Goal: Information Seeking & Learning: Learn about a topic

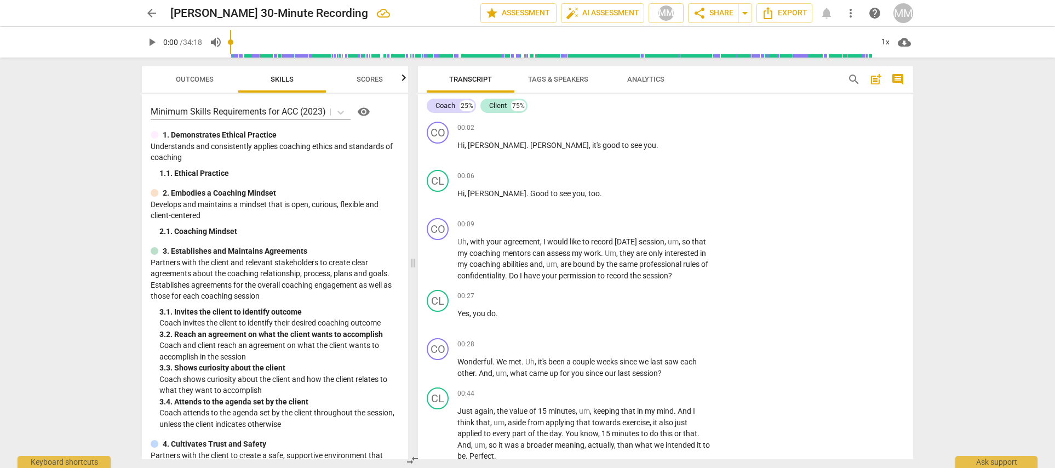
scroll to position [5493, 0]
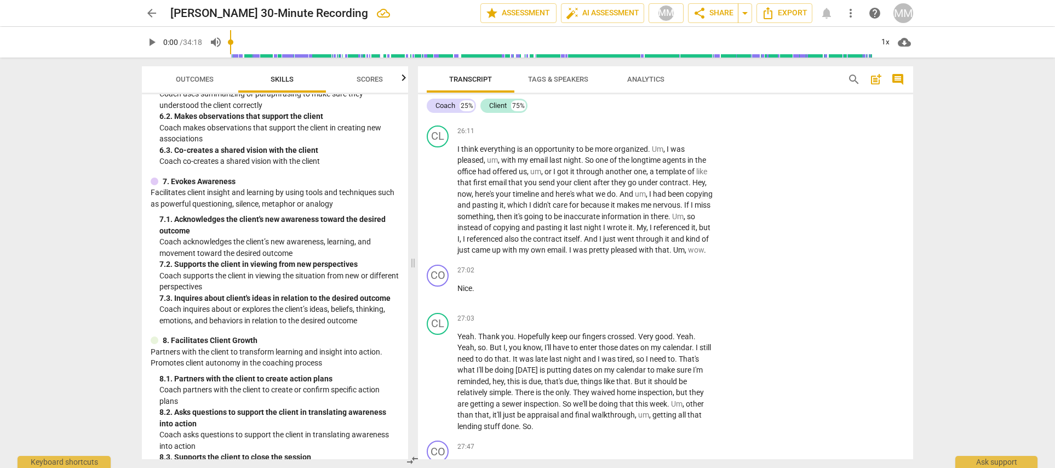
click at [150, 12] on span "arrow_back" at bounding box center [151, 13] width 13 height 13
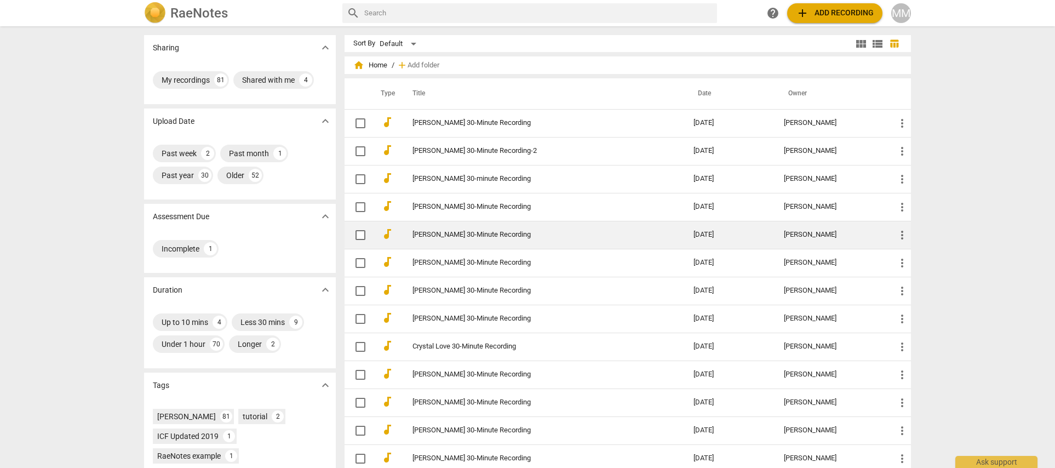
click at [444, 233] on link "[PERSON_NAME] 30-Minute Recording" at bounding box center [534, 235] width 242 height 8
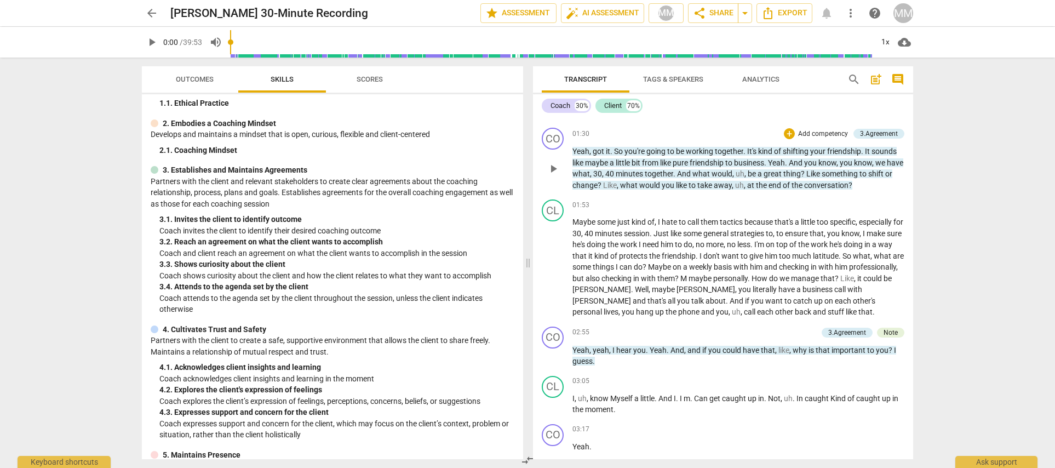
scroll to position [472, 0]
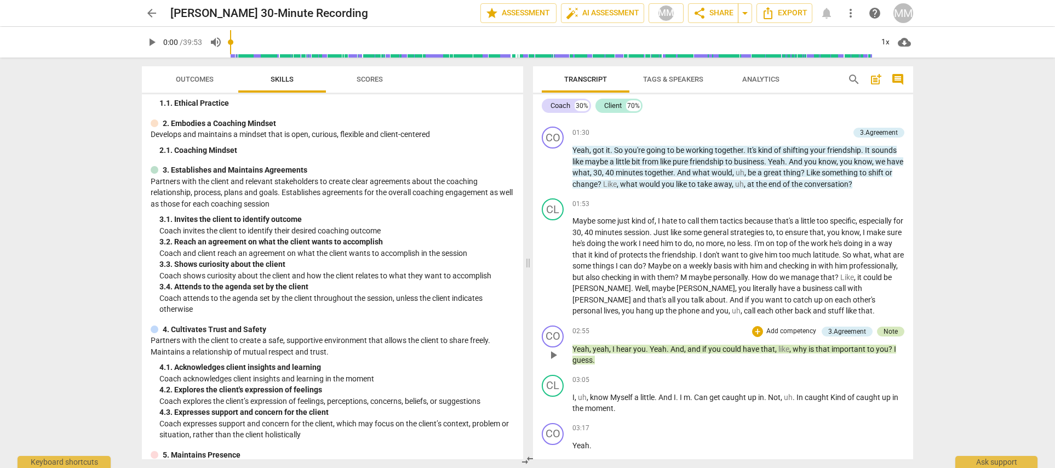
click at [890, 327] on div "Note" at bounding box center [891, 332] width 14 height 10
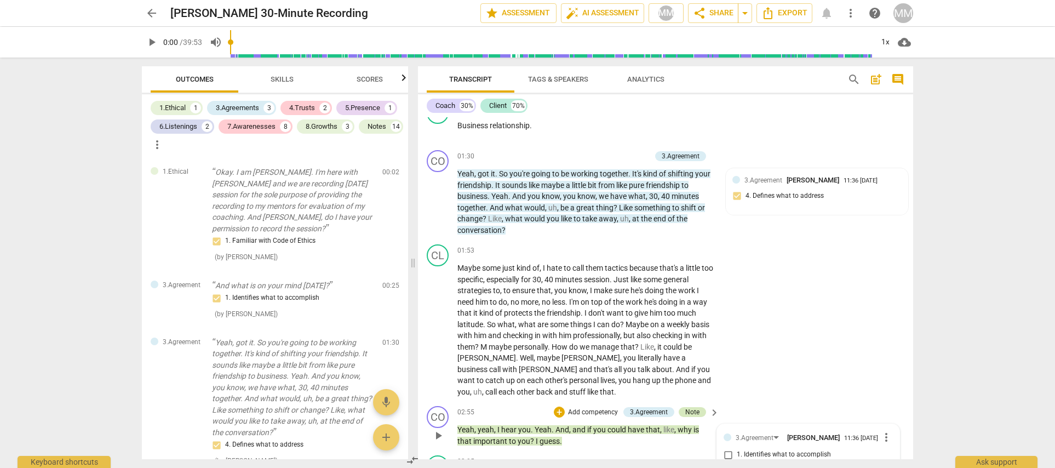
scroll to position [191, 0]
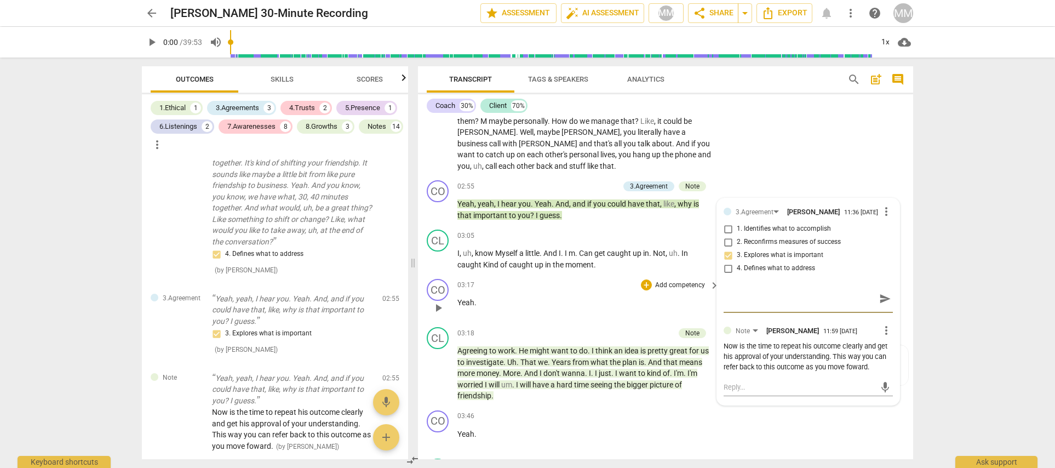
click at [671, 274] on div "CO play_arrow pause 03:17 + Add competency keyboard_arrow_right Yeah ." at bounding box center [665, 298] width 495 height 48
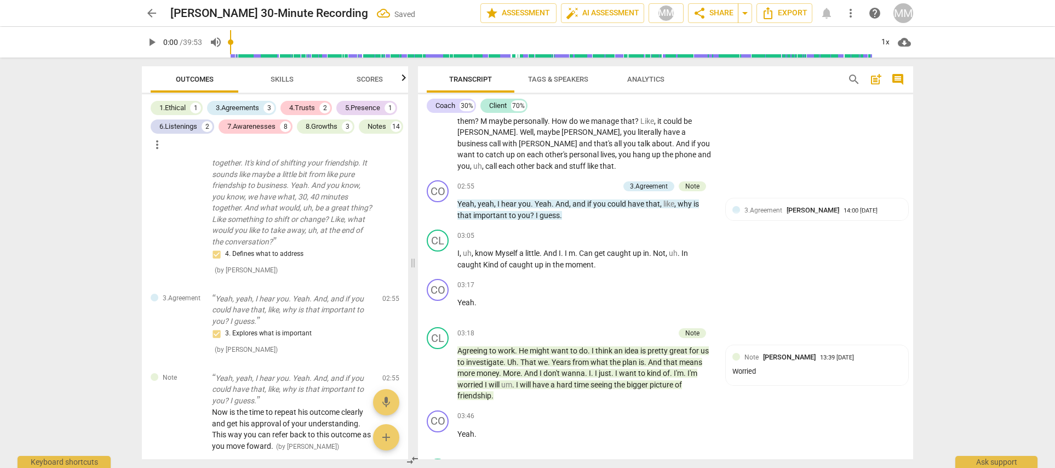
click at [804, 152] on div "CL play_arrow pause 01:53 + Add competency keyboard_arrow_right Maybe some just…" at bounding box center [665, 95] width 495 height 162
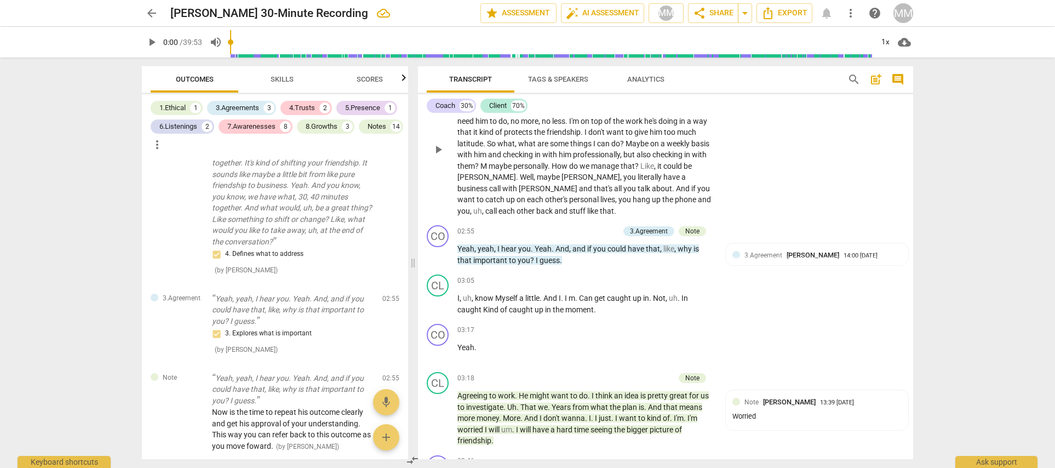
scroll to position [683, 0]
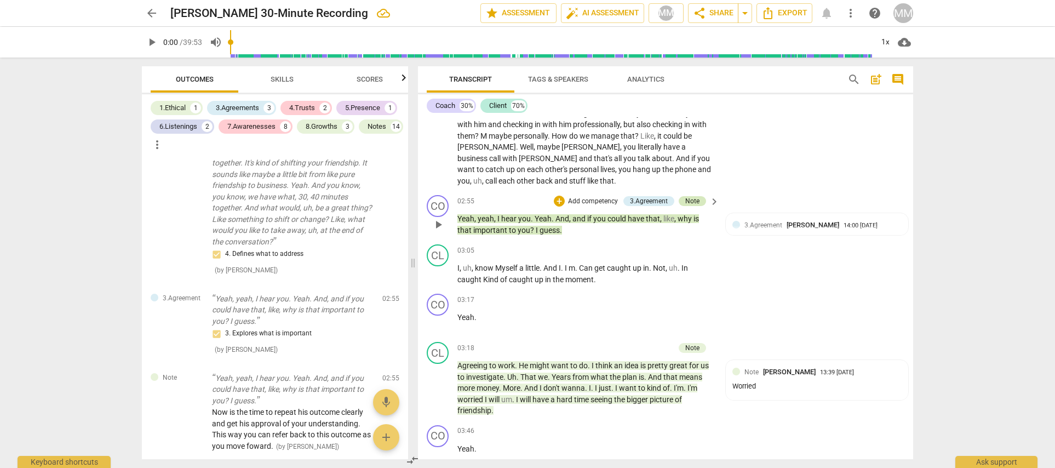
click at [691, 196] on div "Note" at bounding box center [692, 201] width 14 height 10
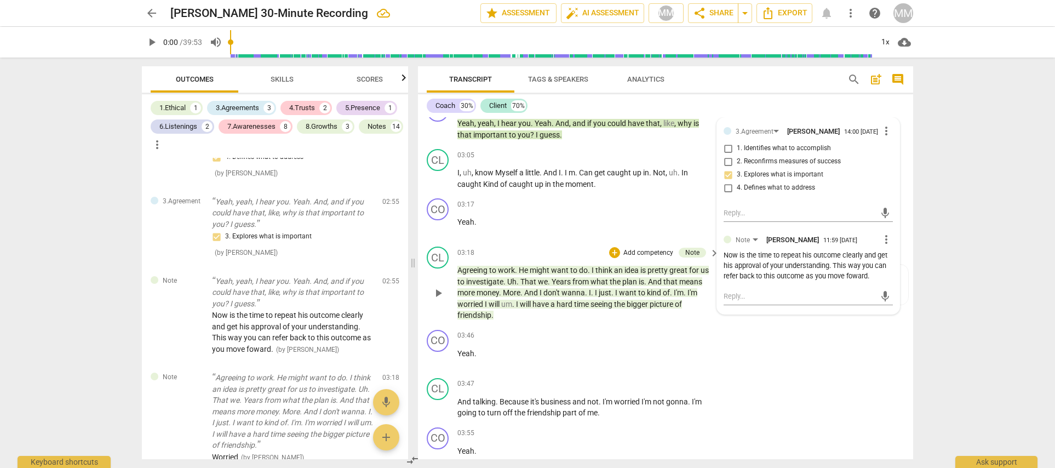
scroll to position [780, 0]
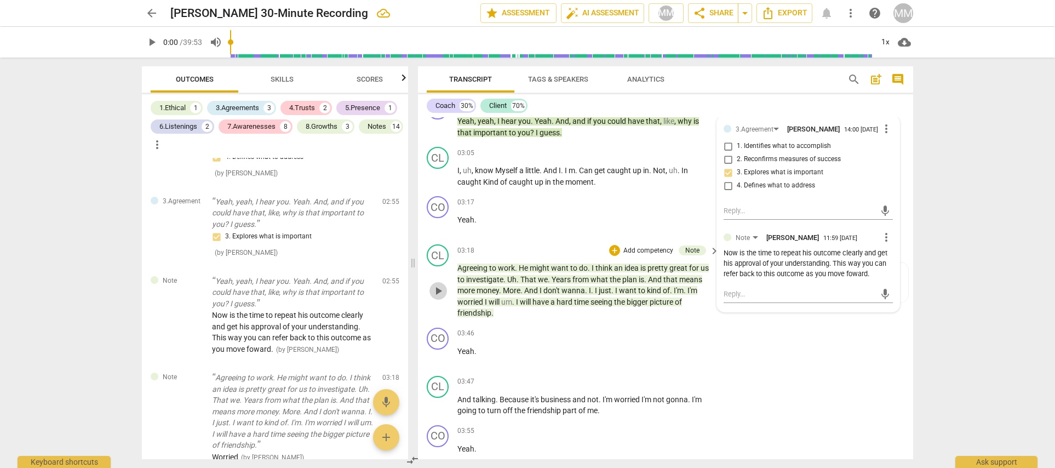
click at [433, 284] on span "play_arrow" at bounding box center [438, 290] width 13 height 13
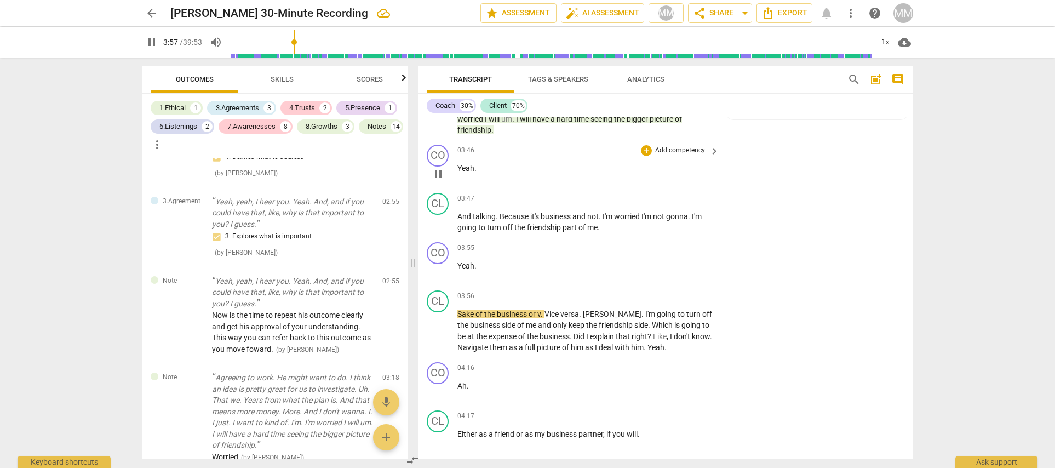
scroll to position [983, 0]
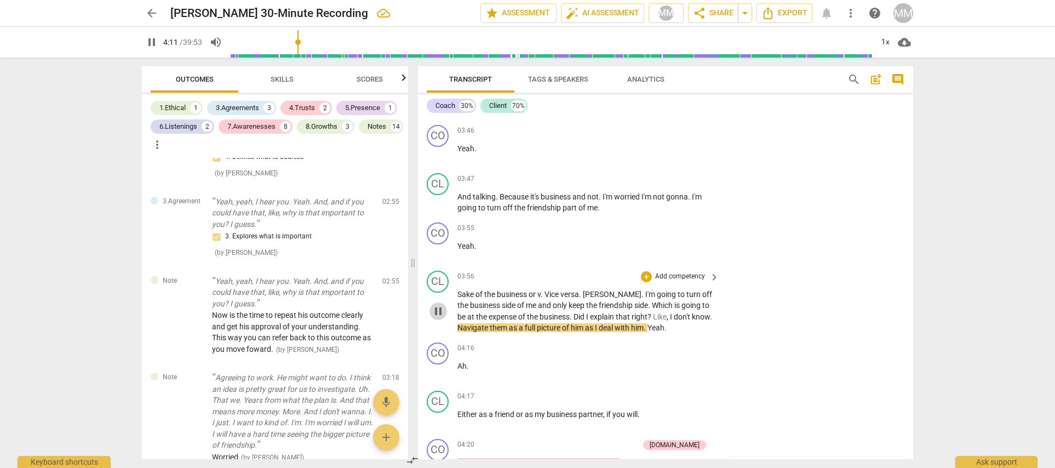
click at [439, 305] on span "pause" at bounding box center [438, 311] width 13 height 13
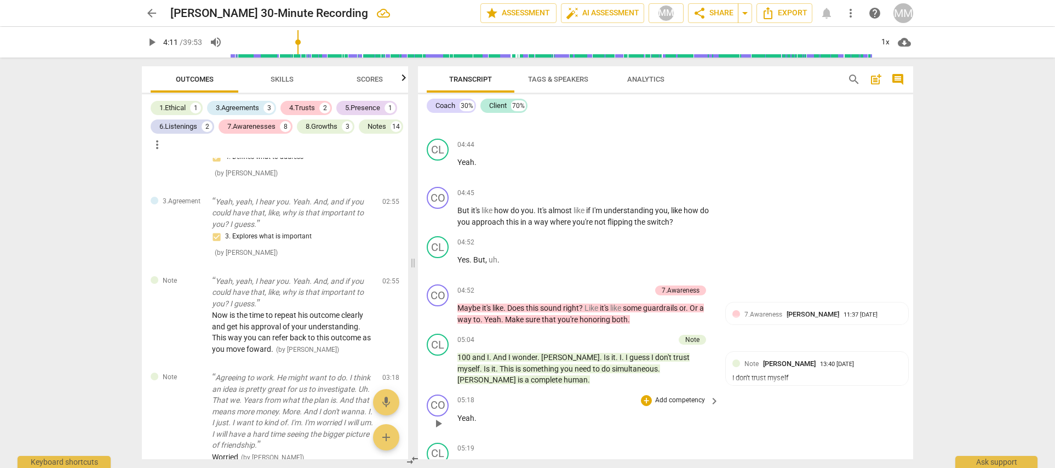
scroll to position [1470, 0]
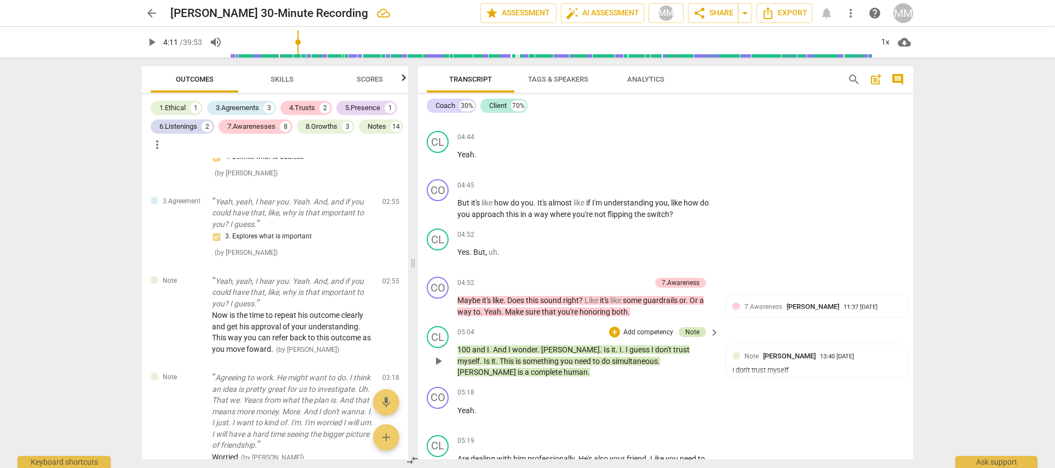
click at [691, 327] on div "Note" at bounding box center [692, 332] width 14 height 10
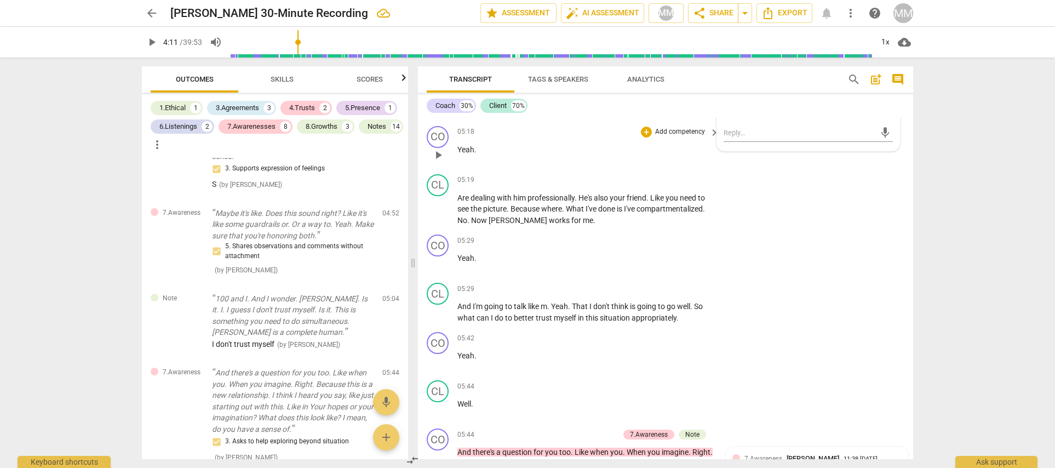
scroll to position [1902, 0]
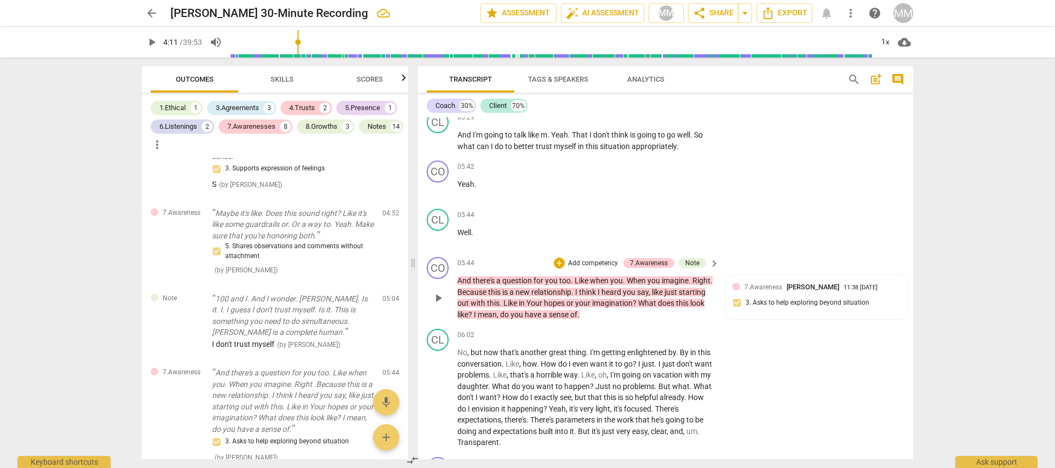
click at [434, 291] on span "play_arrow" at bounding box center [438, 297] width 13 height 13
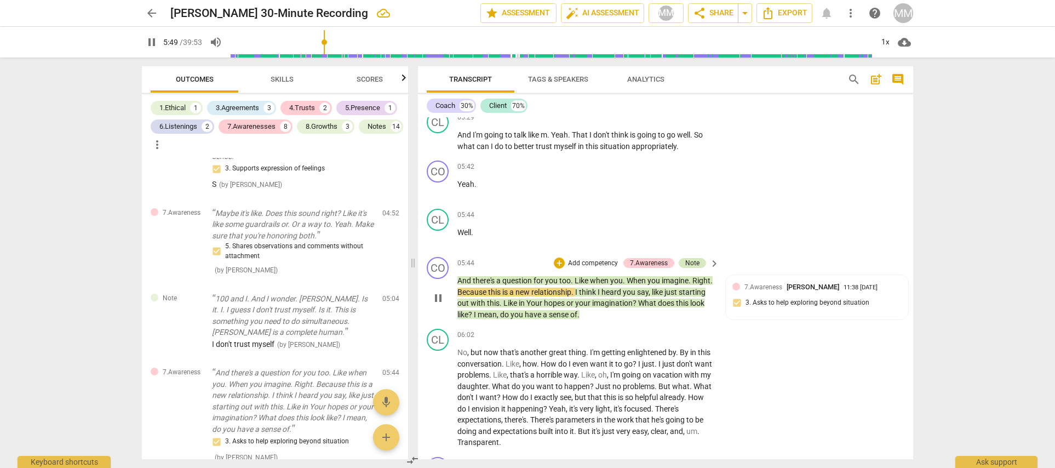
click at [692, 258] on div "Note" at bounding box center [692, 263] width 14 height 10
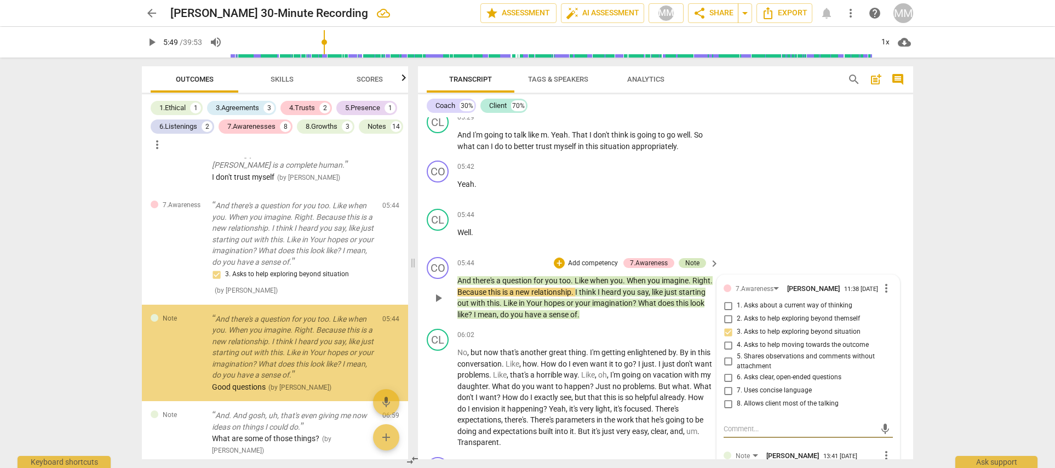
scroll to position [823, 0]
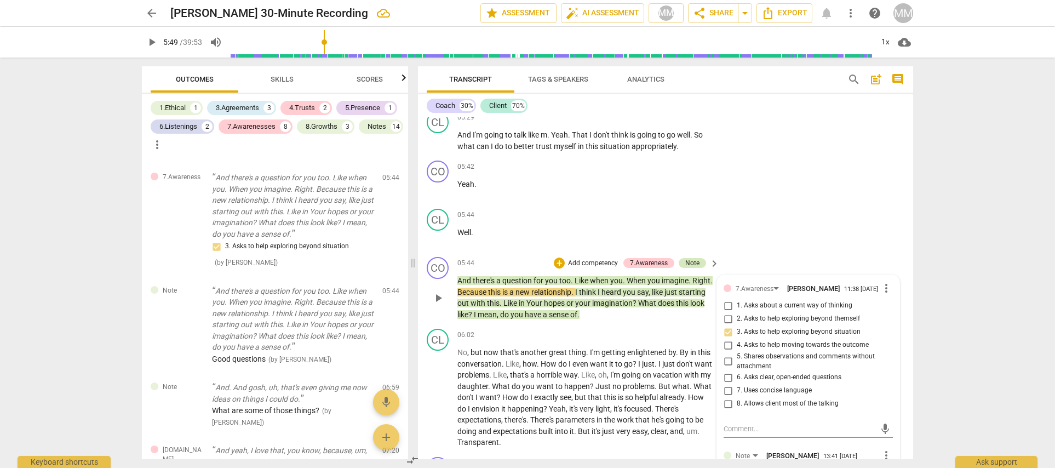
click at [692, 258] on div "Note" at bounding box center [692, 263] width 14 height 10
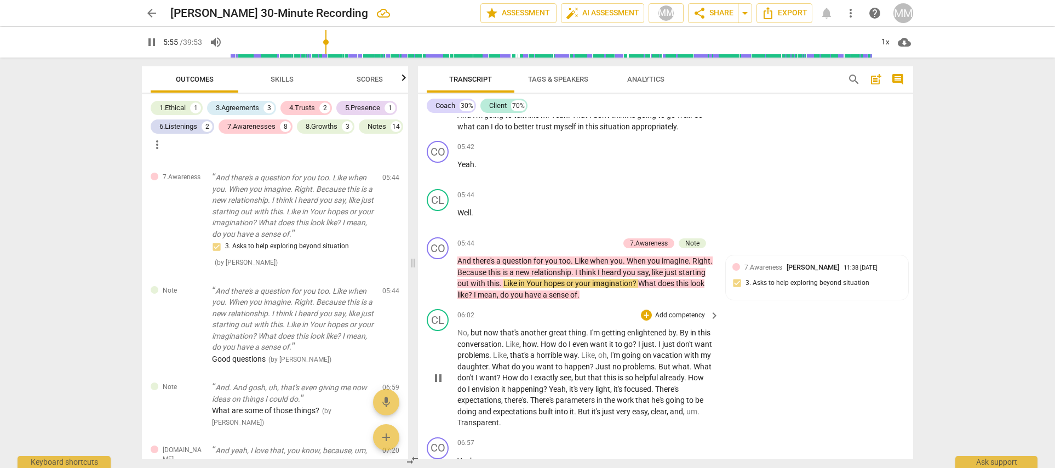
scroll to position [1947, 0]
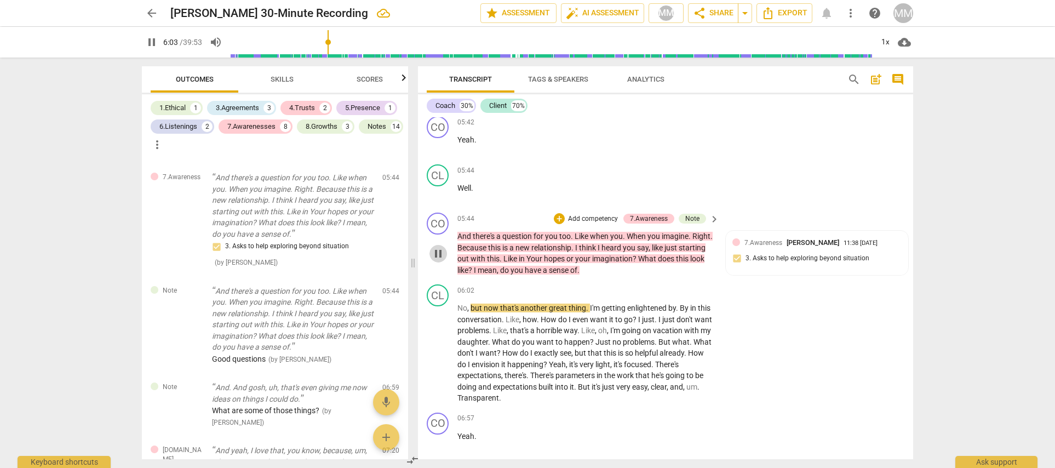
click at [436, 247] on span "pause" at bounding box center [438, 253] width 13 height 13
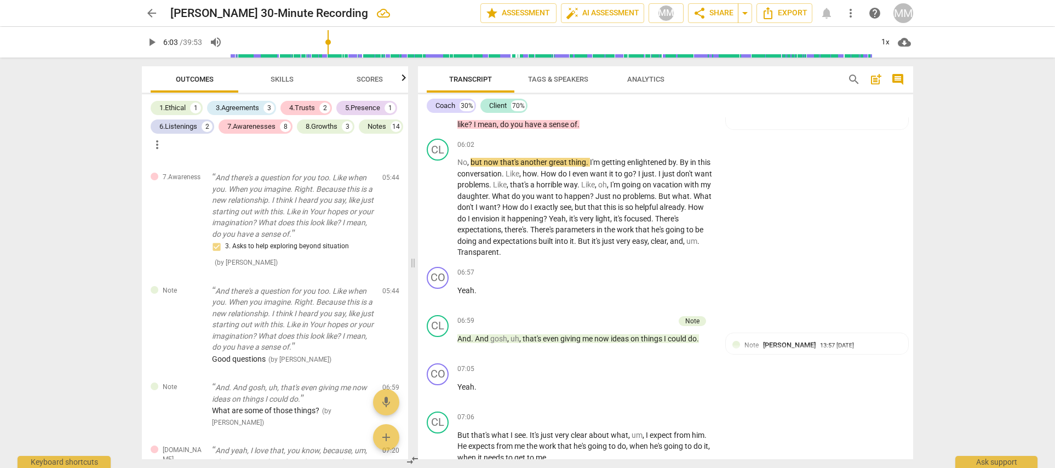
scroll to position [2102, 0]
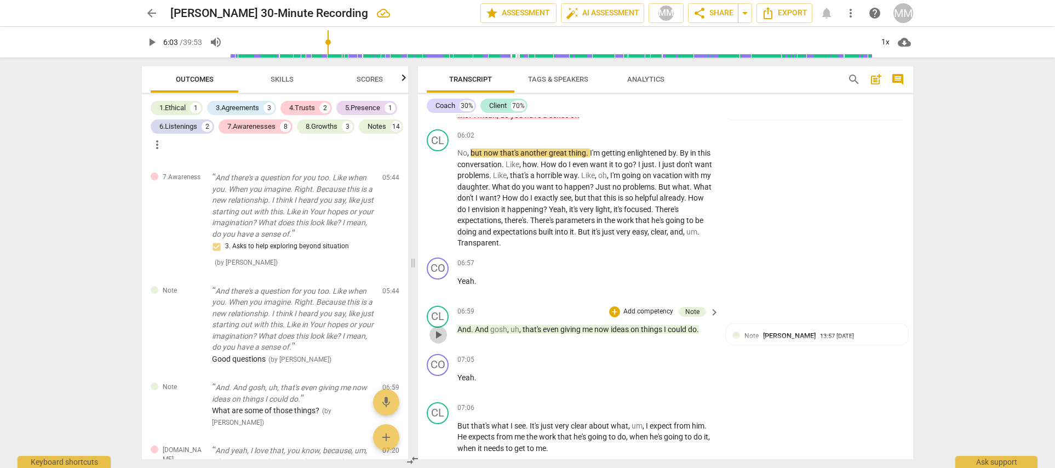
click at [434, 328] on span "play_arrow" at bounding box center [438, 334] width 13 height 13
click at [434, 328] on span "pause" at bounding box center [438, 334] width 13 height 13
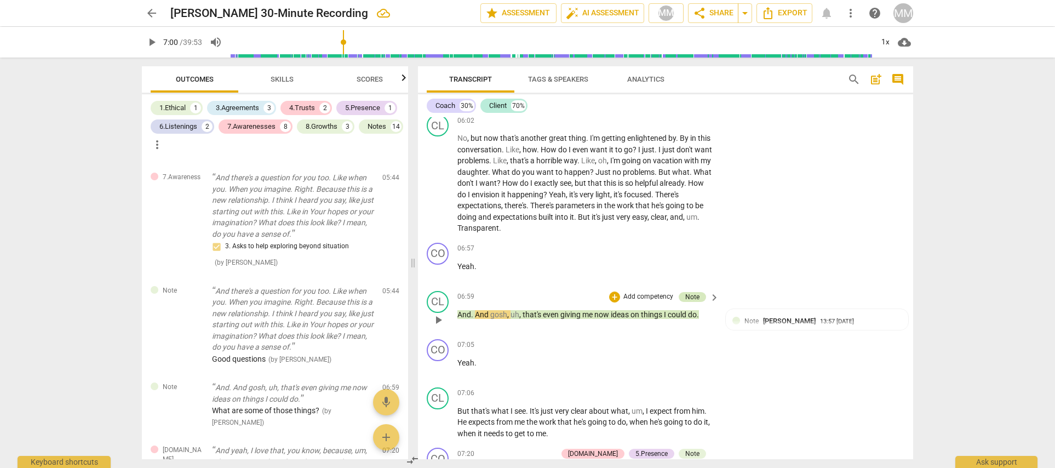
click at [689, 292] on div "Note" at bounding box center [692, 297] width 14 height 10
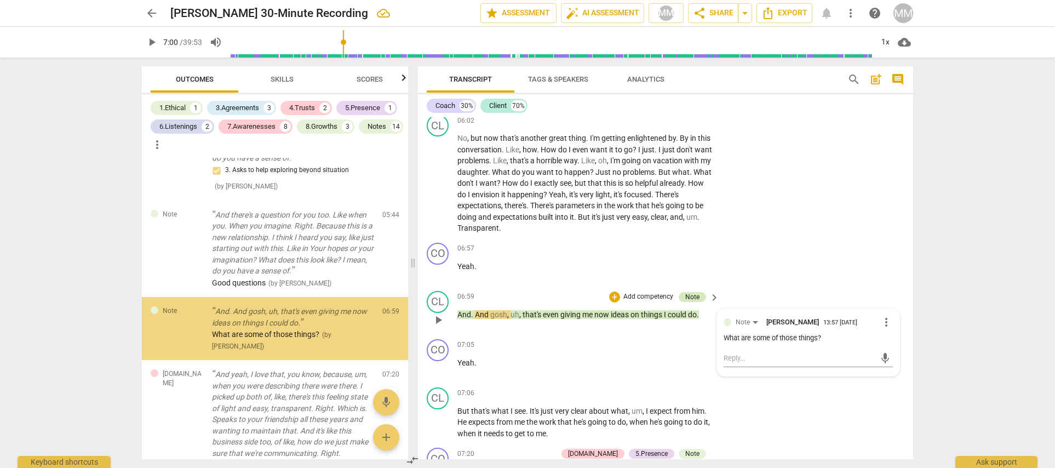
scroll to position [902, 0]
click at [689, 292] on div "Note" at bounding box center [692, 297] width 14 height 10
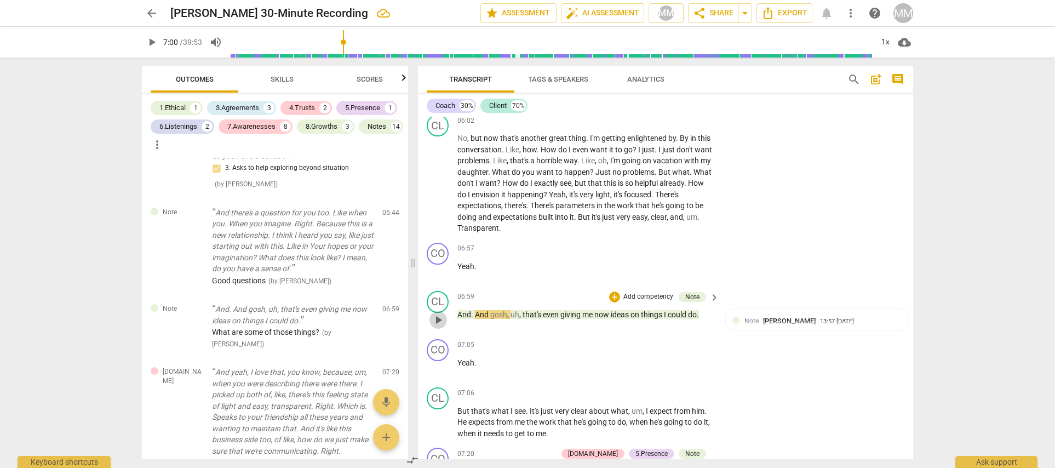
click at [438, 313] on span "play_arrow" at bounding box center [438, 319] width 13 height 13
click at [436, 313] on span "pause" at bounding box center [438, 319] width 13 height 13
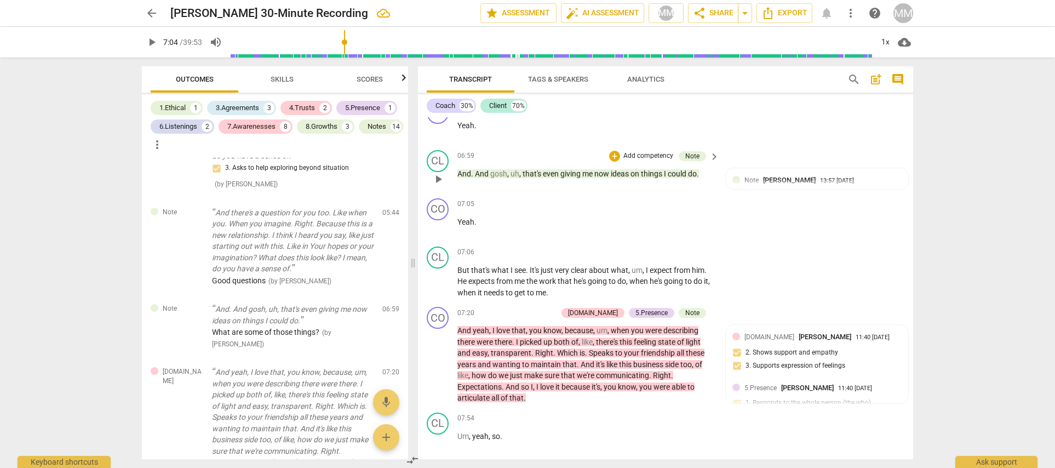
scroll to position [2257, 0]
click at [436, 358] on span "play_arrow" at bounding box center [438, 364] width 13 height 13
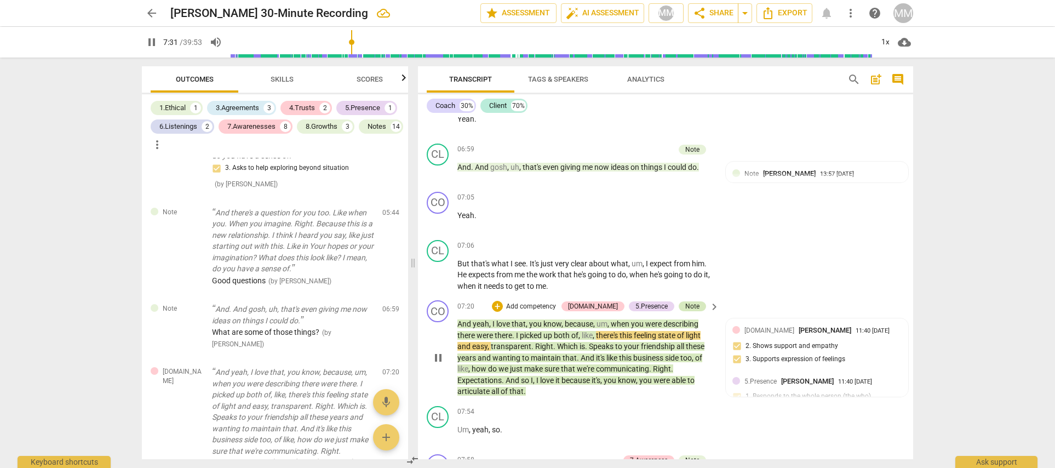
scroll to position [2286, 0]
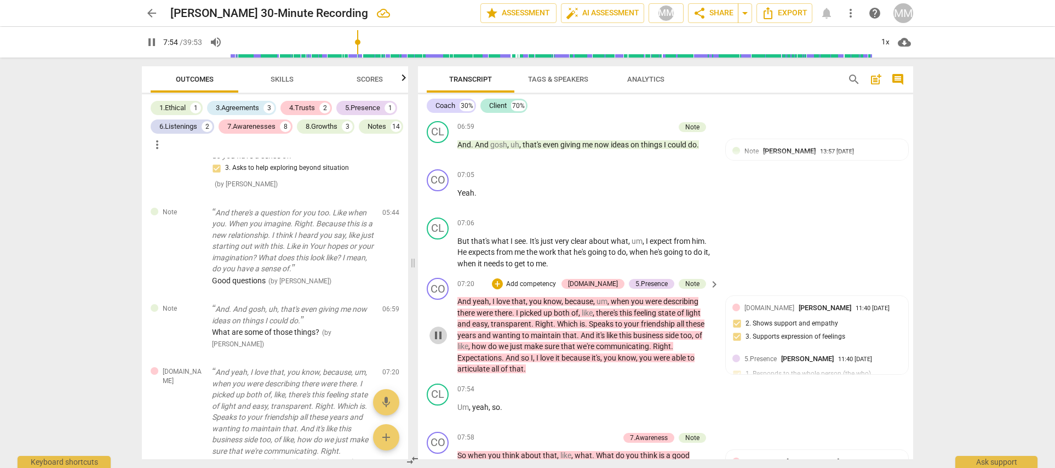
click at [441, 329] on span "pause" at bounding box center [438, 335] width 13 height 13
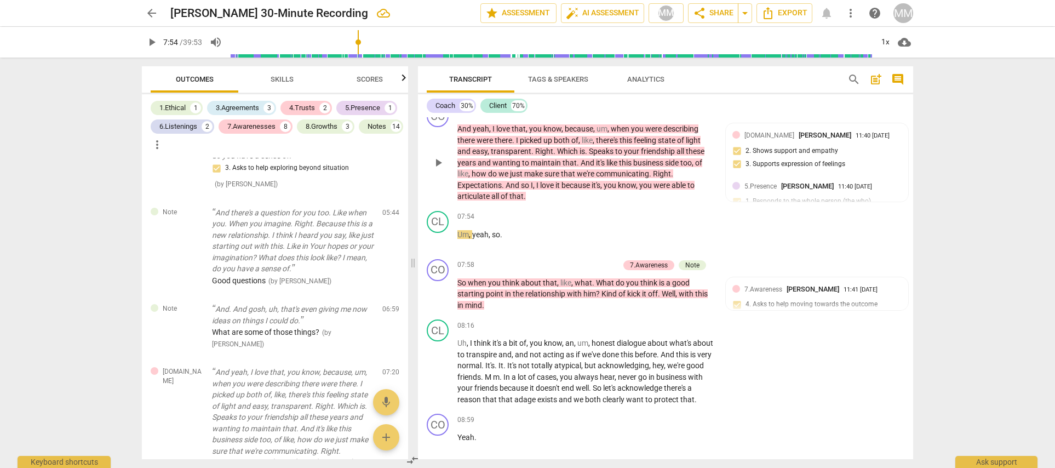
scroll to position [2459, 0]
click at [434, 287] on span "play_arrow" at bounding box center [438, 293] width 13 height 13
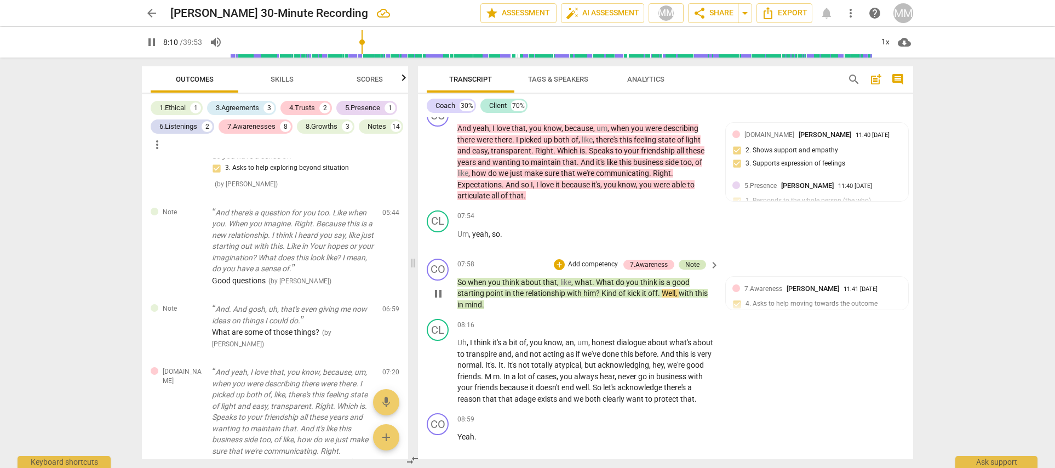
click at [692, 260] on div "Note" at bounding box center [692, 265] width 14 height 10
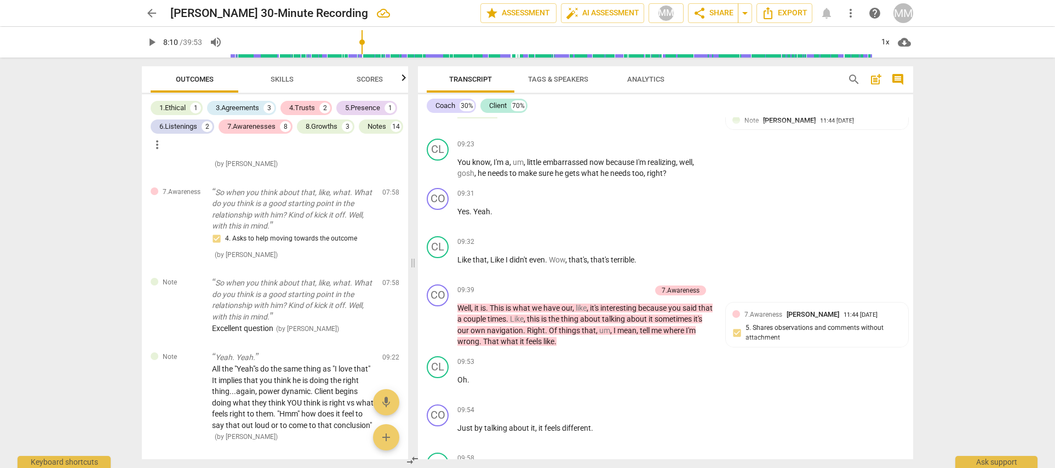
scroll to position [2915, 0]
click at [439, 317] on span "play_arrow" at bounding box center [438, 323] width 13 height 13
click at [437, 317] on span "pause" at bounding box center [438, 323] width 13 height 13
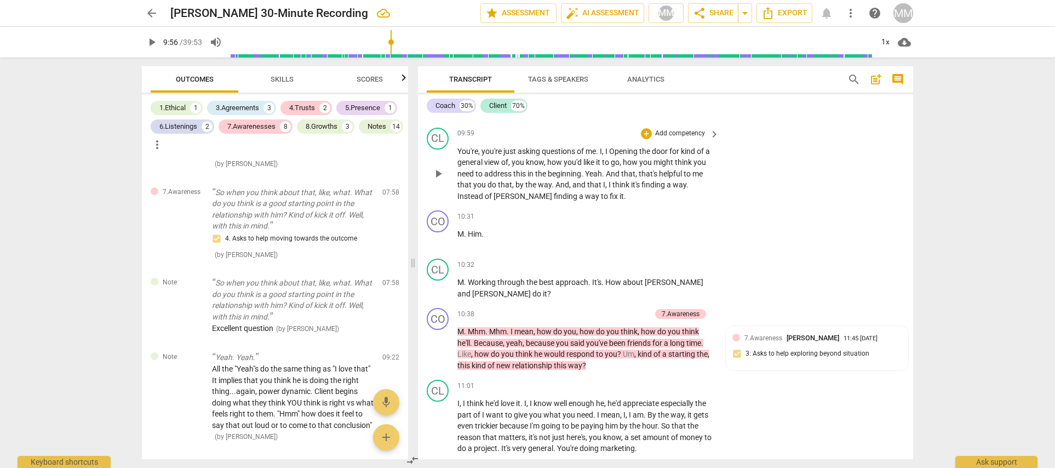
scroll to position [3400, 0]
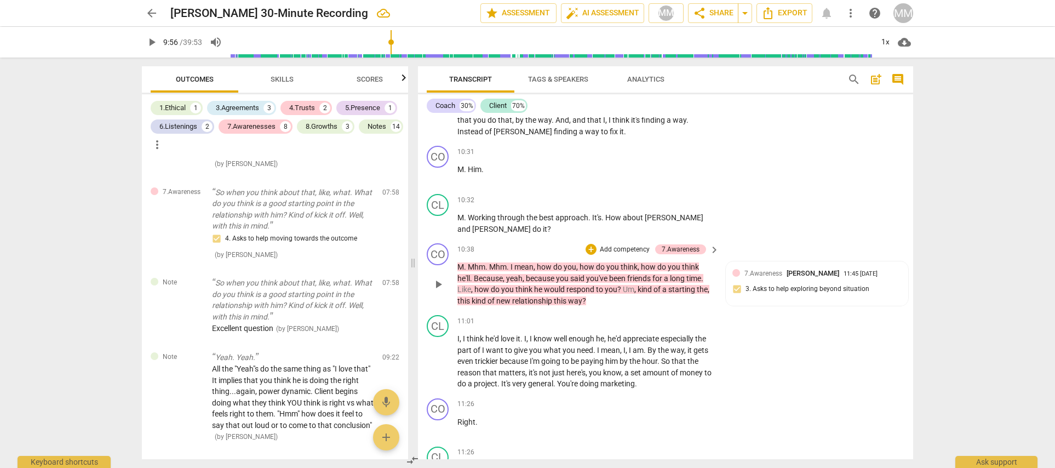
click at [439, 278] on span "play_arrow" at bounding box center [438, 284] width 13 height 13
click at [436, 278] on span "pause" at bounding box center [438, 284] width 13 height 13
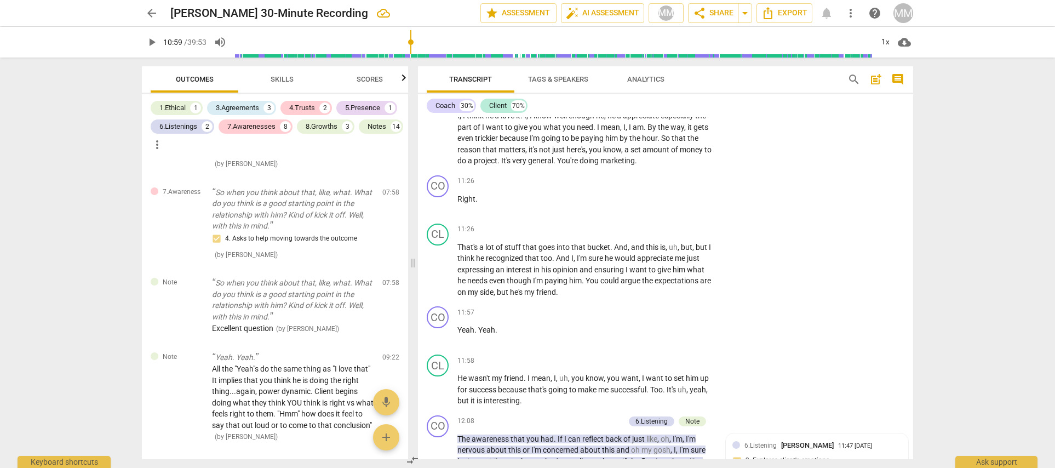
scroll to position [3751, 0]
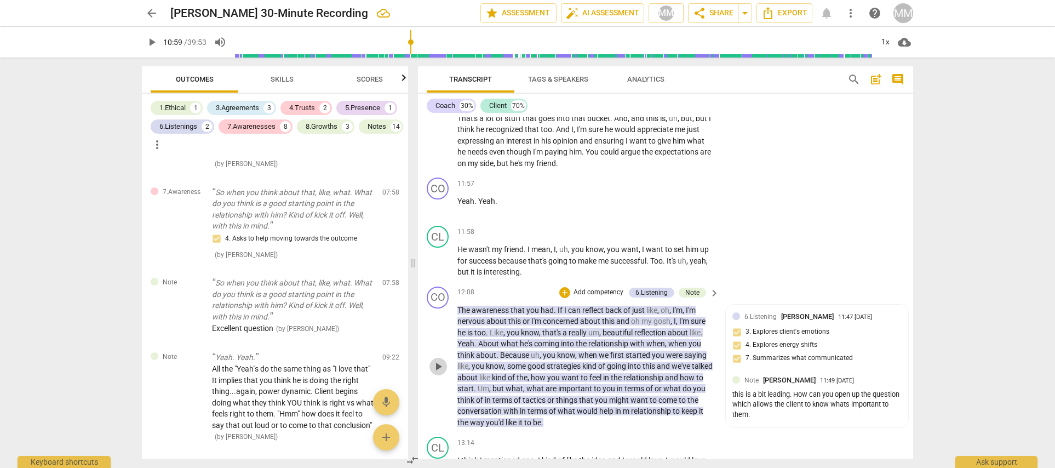
click at [438, 360] on span "play_arrow" at bounding box center [438, 366] width 13 height 13
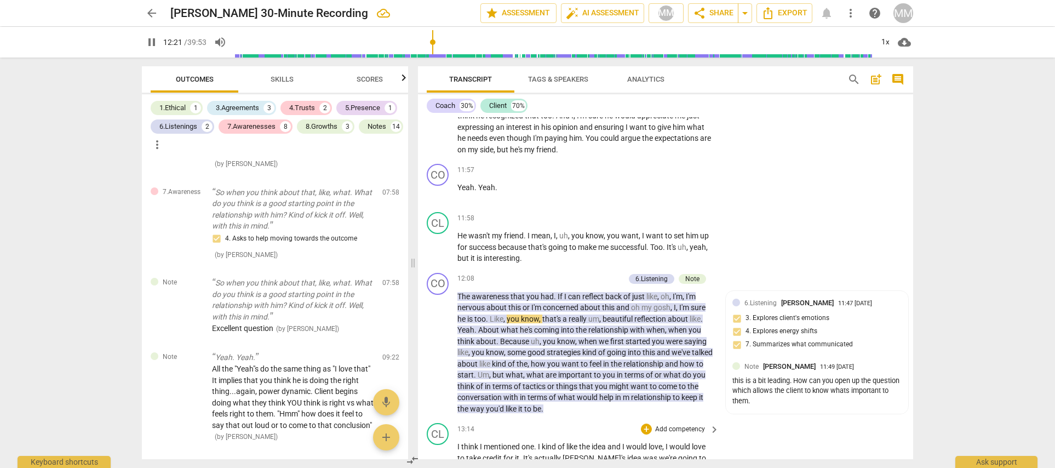
scroll to position [3779, 0]
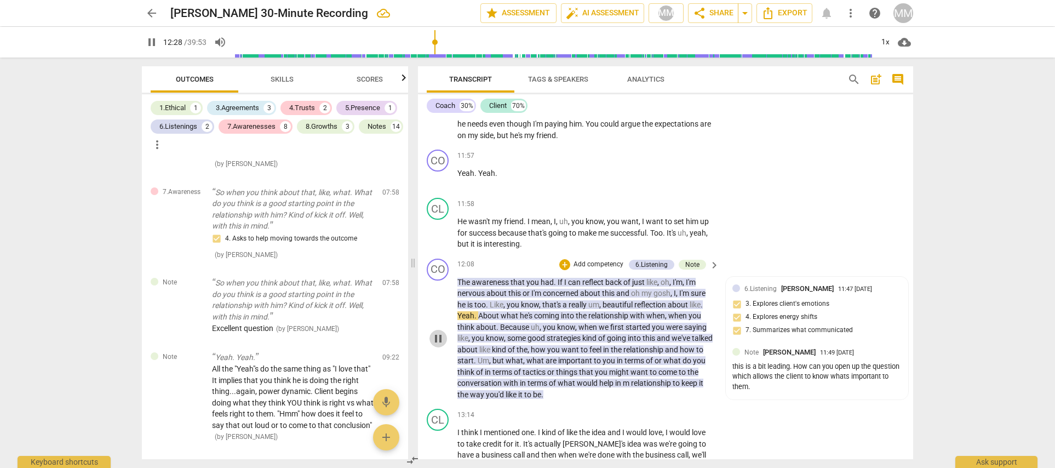
click at [437, 332] on span "pause" at bounding box center [438, 338] width 13 height 13
click at [437, 332] on span "play_arrow" at bounding box center [438, 338] width 13 height 13
click at [436, 332] on span "pause" at bounding box center [438, 338] width 13 height 13
click at [436, 332] on span "play_arrow" at bounding box center [438, 338] width 13 height 13
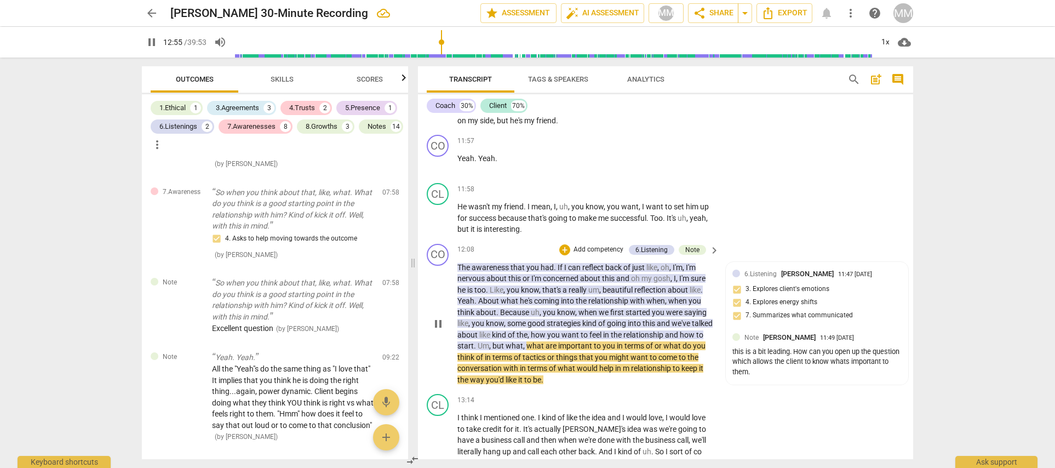
scroll to position [3793, 0]
click at [440, 318] on span "pause" at bounding box center [438, 324] width 13 height 13
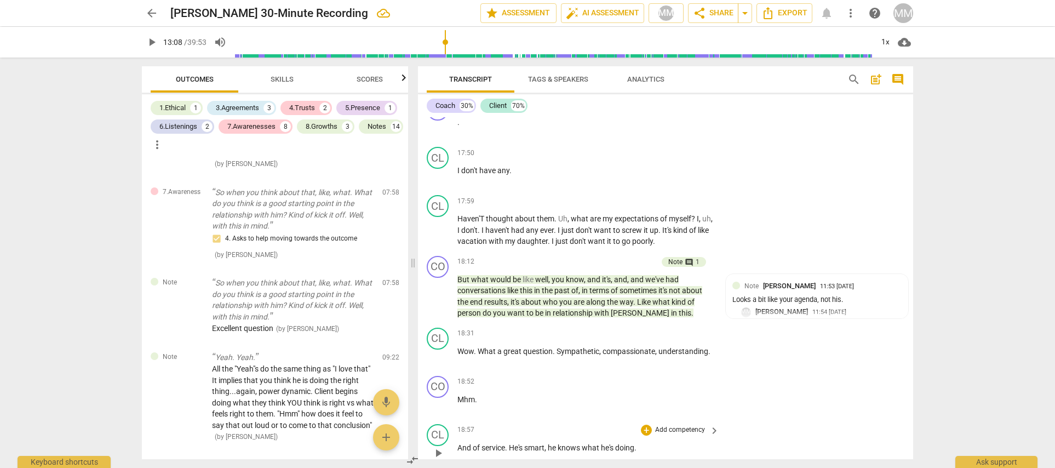
scroll to position [5594, 0]
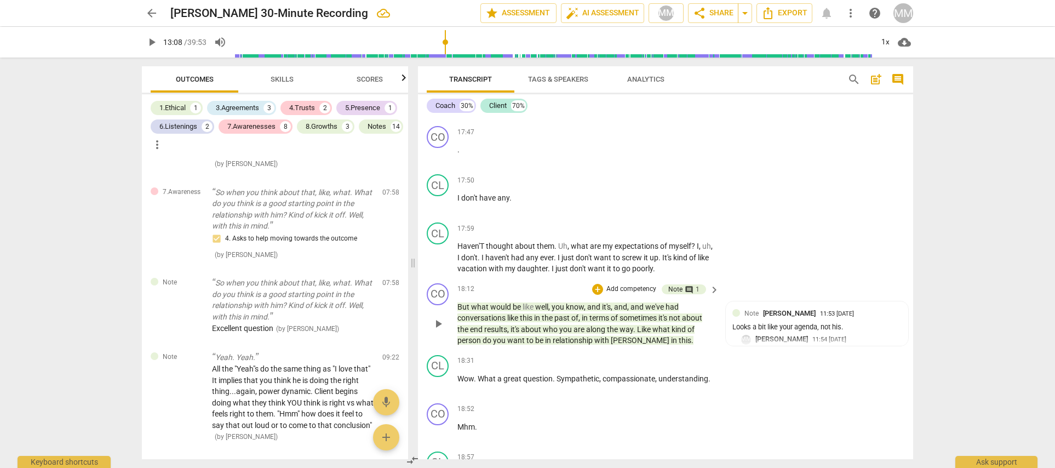
drag, startPoint x: 438, startPoint y: 235, endPoint x: 419, endPoint y: 202, distance: 38.8
click at [419, 279] on div "CO play_arrow pause 18:12 + Add competency Note comment 1 keyboard_arrow_right …" at bounding box center [665, 315] width 495 height 72
click at [438, 317] on span "play_arrow" at bounding box center [438, 323] width 13 height 13
click at [438, 317] on span "pause" at bounding box center [438, 323] width 13 height 13
type input "1111"
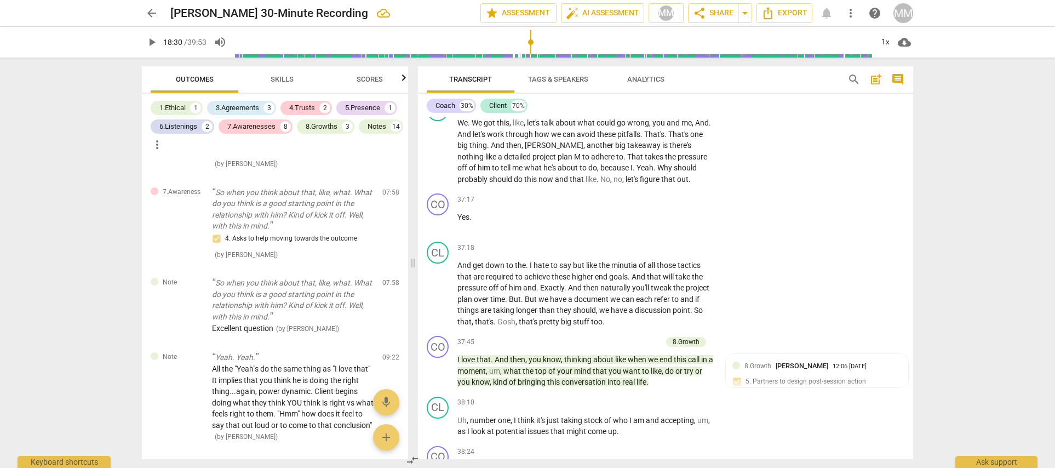
scroll to position [11932, 0]
